Goal: Check status: Check status

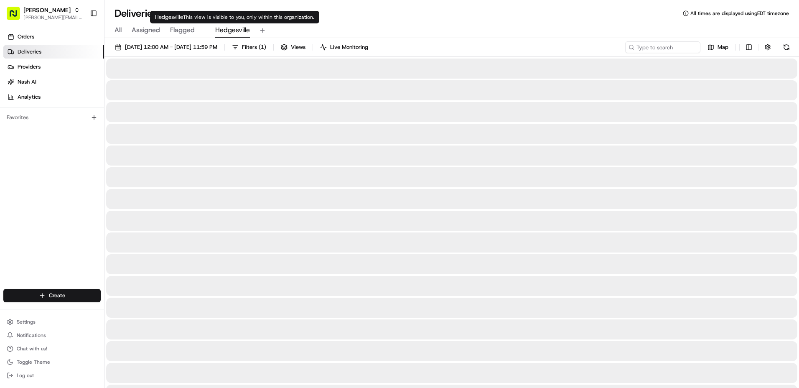
click at [241, 27] on span "Hedgesville" at bounding box center [232, 30] width 35 height 10
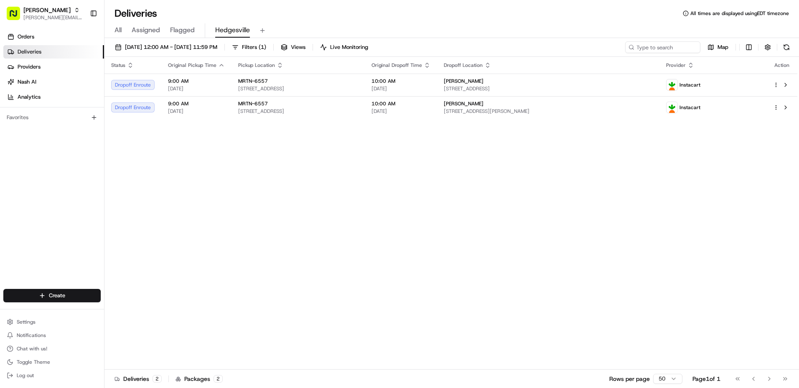
drag, startPoint x: 465, startPoint y: 25, endPoint x: 449, endPoint y: 17, distance: 17.6
click at [449, 17] on div "Deliveries All times are displayed using EDT timezone" at bounding box center [451, 13] width 694 height 13
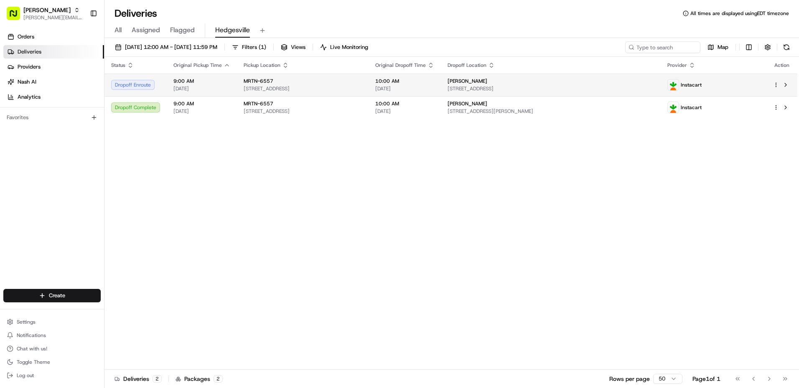
click at [525, 94] on td "[PERSON_NAME] [STREET_ADDRESS]" at bounding box center [551, 85] width 220 height 23
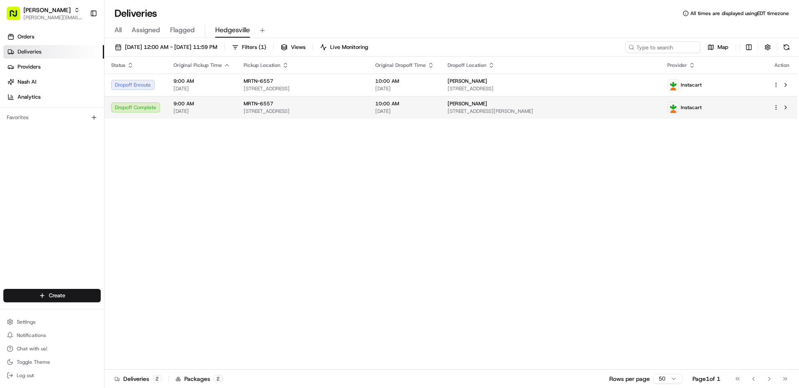
click at [628, 102] on div "[PERSON_NAME]" at bounding box center [550, 103] width 206 height 7
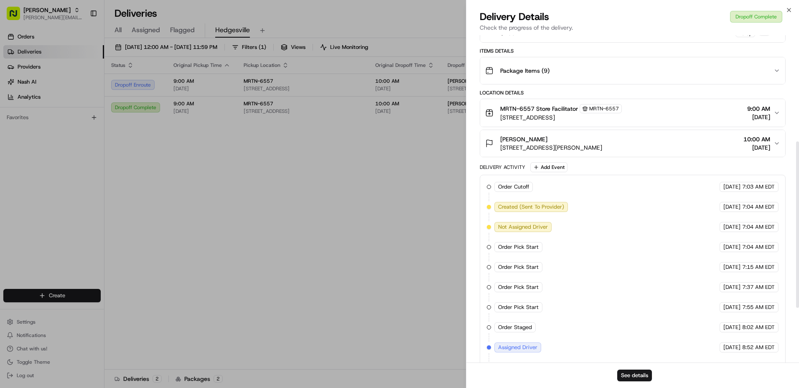
scroll to position [209, 0]
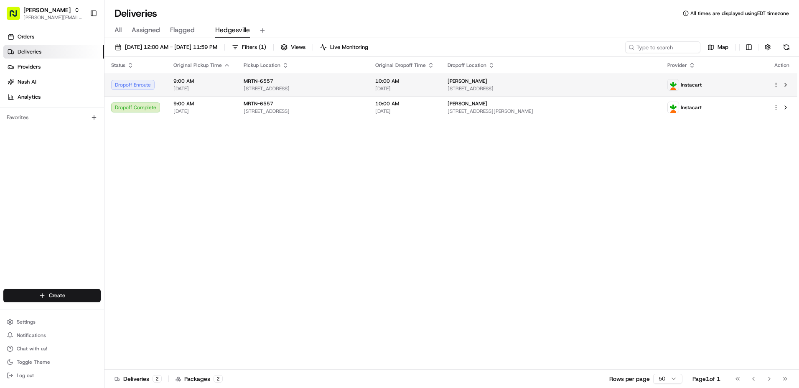
click at [274, 89] on span "[STREET_ADDRESS]" at bounding box center [303, 88] width 118 height 7
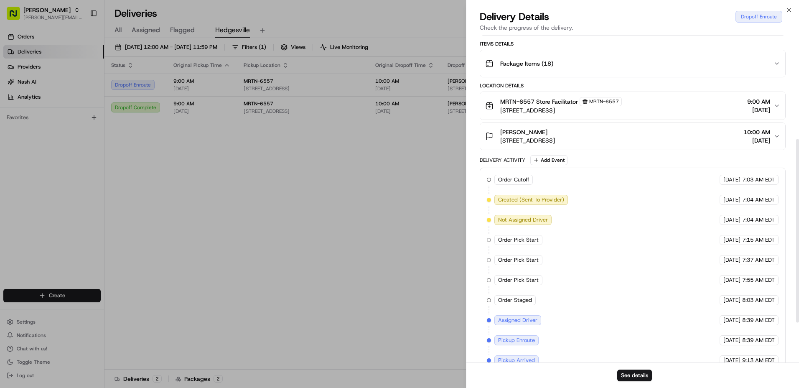
scroll to position [256, 0]
